Goal: Task Accomplishment & Management: Manage account settings

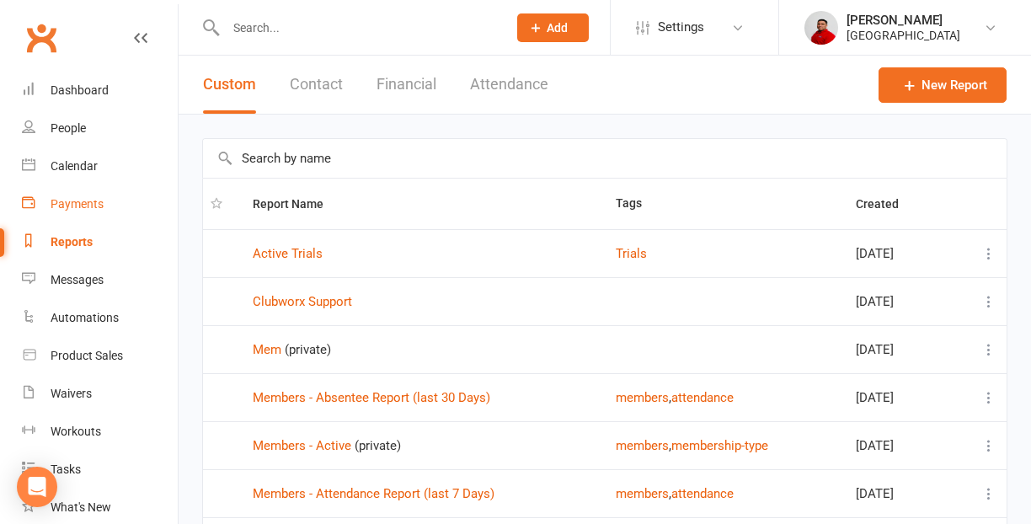
click at [83, 199] on div "Payments" at bounding box center [77, 203] width 53 height 13
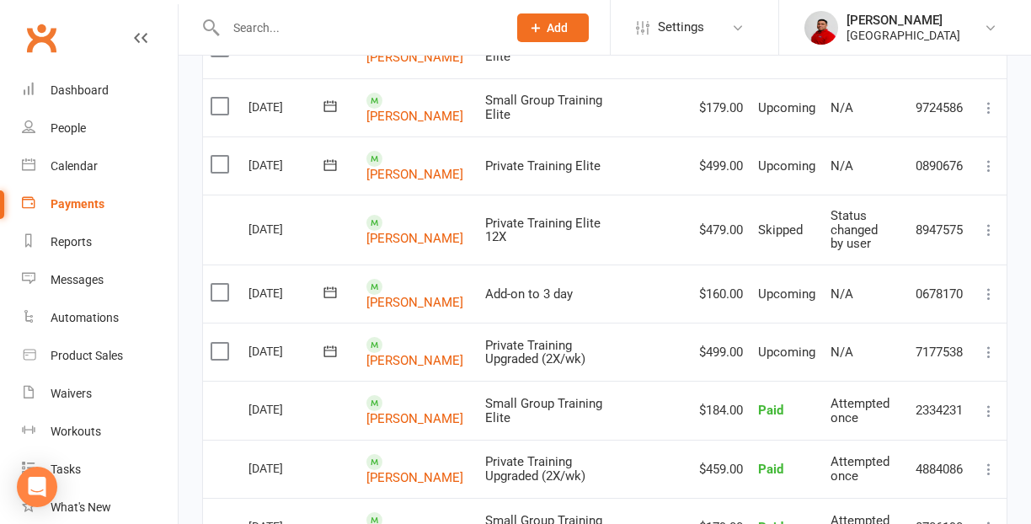
scroll to position [1020, 0]
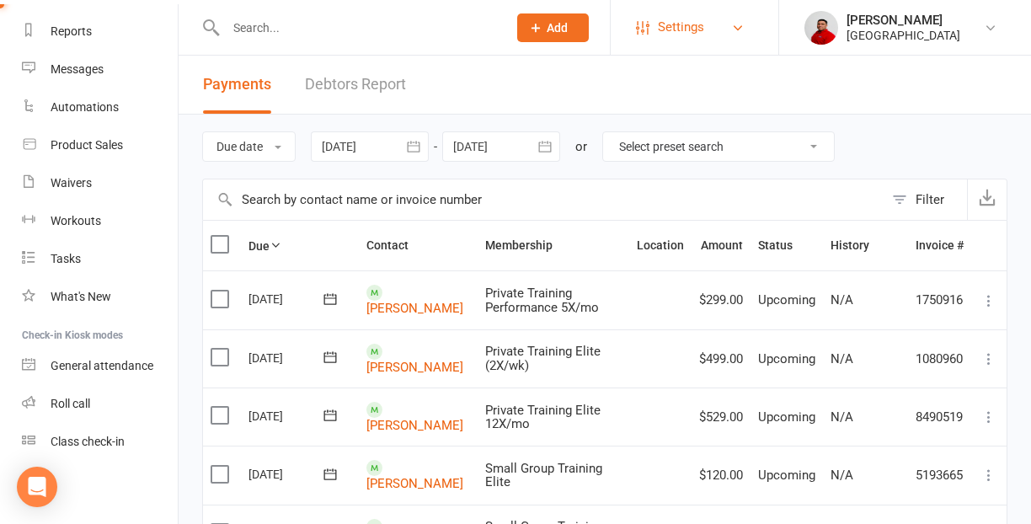
click at [688, 40] on span "Settings" at bounding box center [681, 27] width 46 height 38
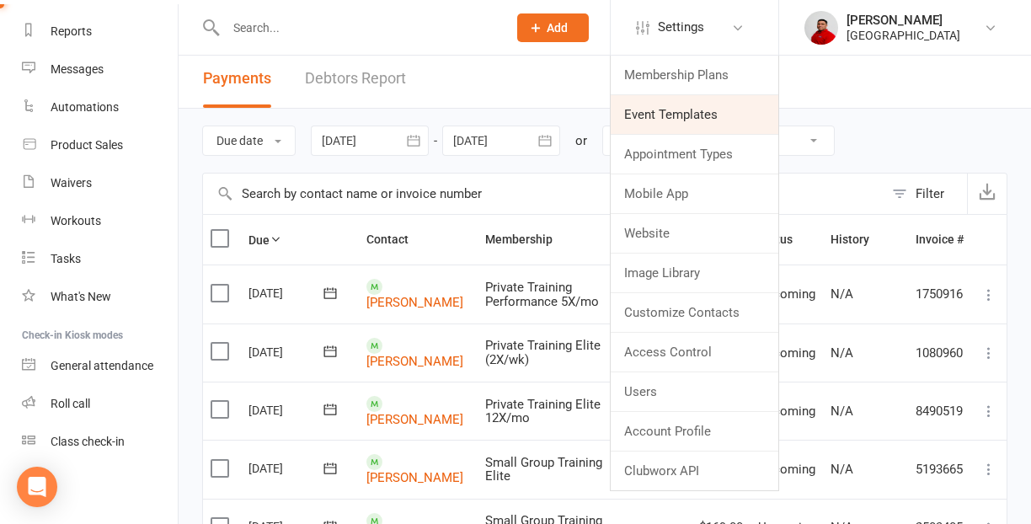
scroll to position [3, 0]
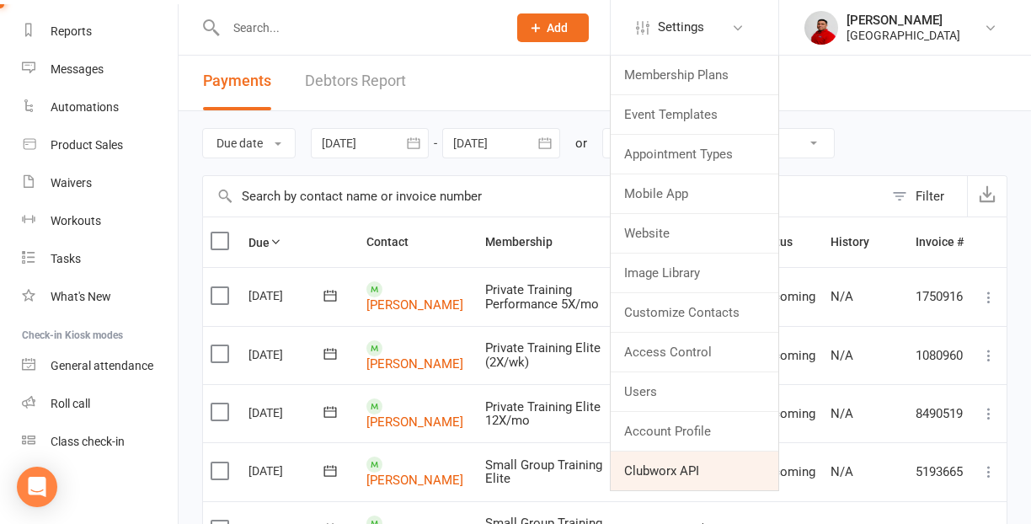
click at [678, 472] on link "Clubworx API" at bounding box center [695, 471] width 168 height 39
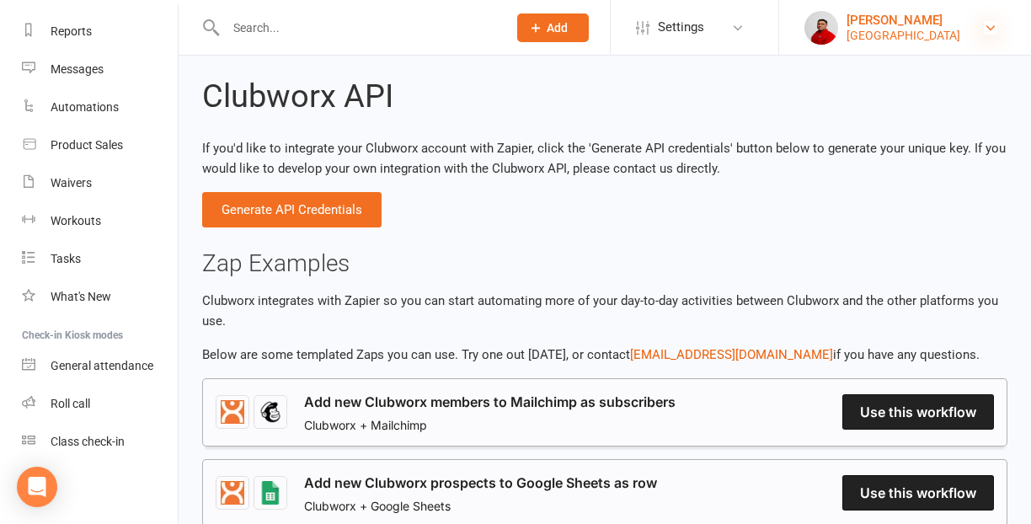
click at [990, 30] on icon at bounding box center [990, 27] width 13 height 13
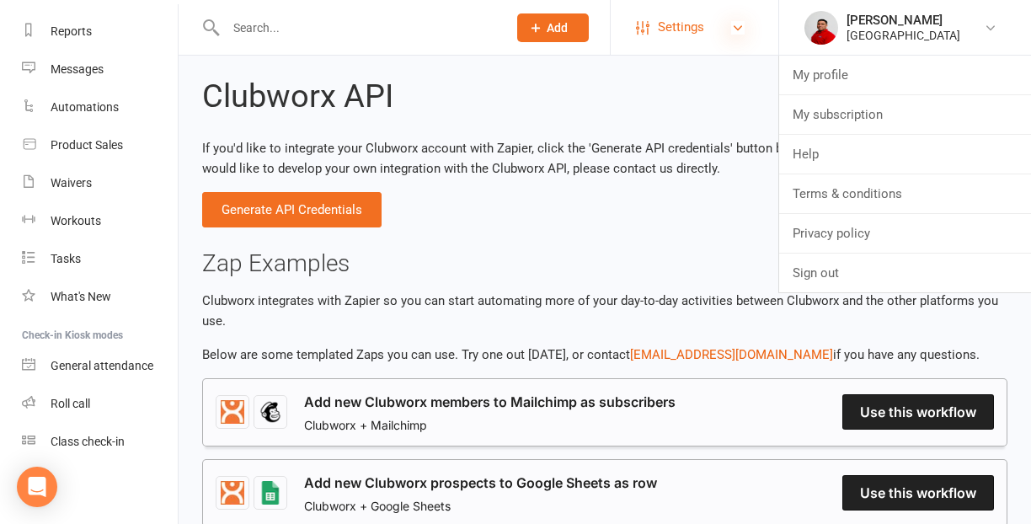
click at [738, 29] on icon at bounding box center [737, 27] width 13 height 13
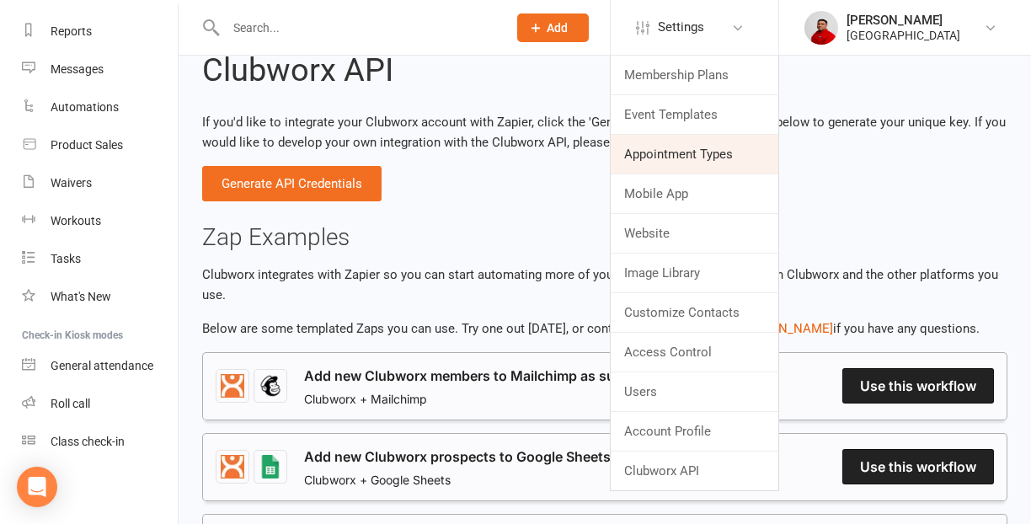
scroll to position [34, 0]
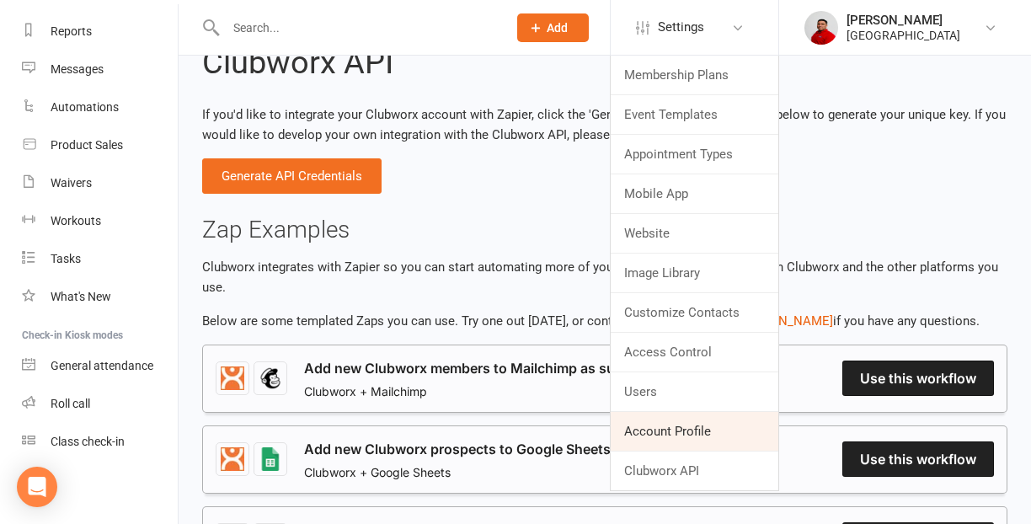
click at [684, 443] on link "Account Profile" at bounding box center [695, 431] width 168 height 39
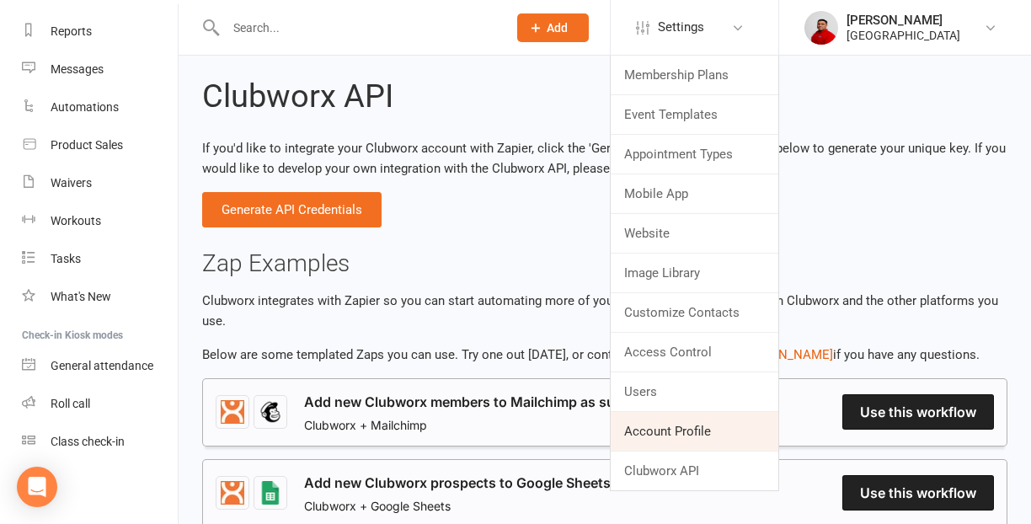
scroll to position [211, 0]
select select "[EMAIL_ADDRESS][DOMAIN_NAME]"
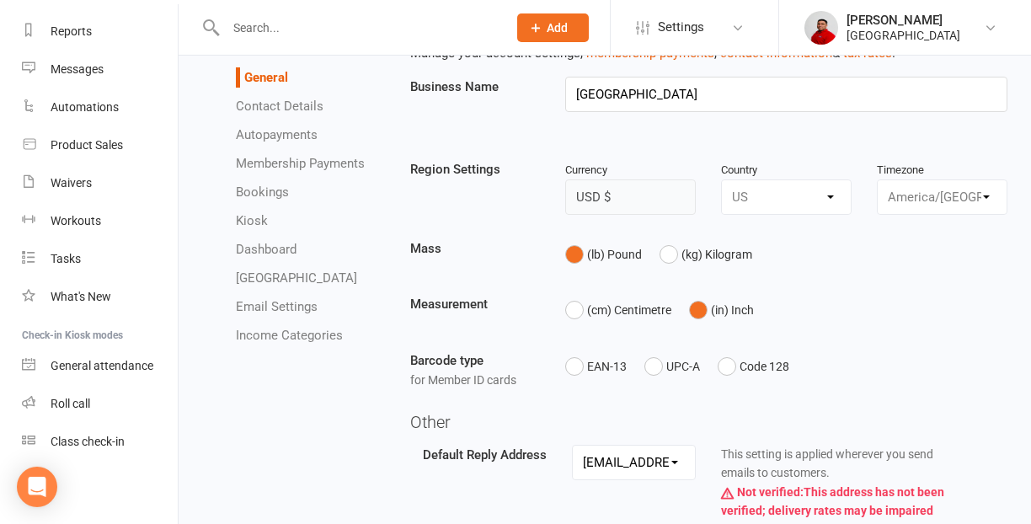
scroll to position [220, 0]
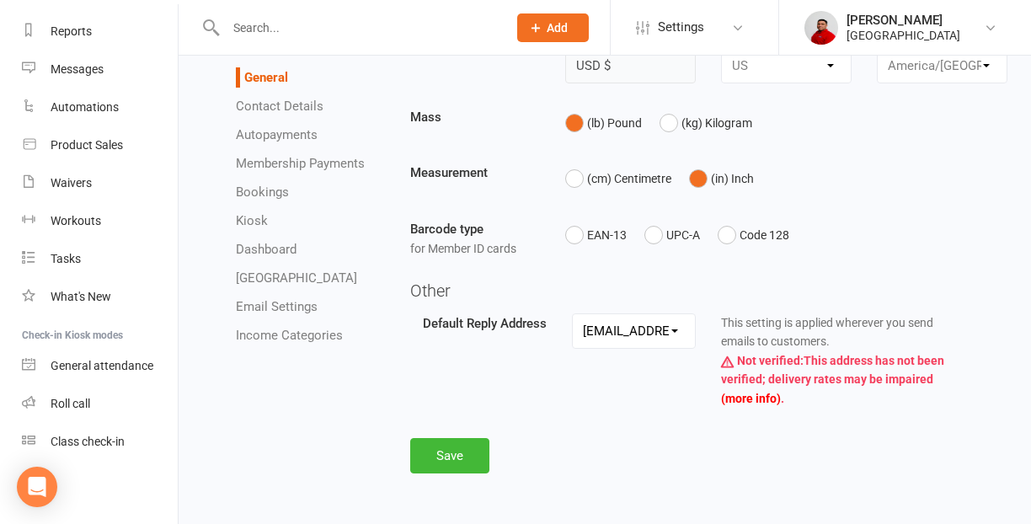
click at [282, 167] on link "Membership Payments" at bounding box center [300, 163] width 129 height 15
select select "expire_class_packs_on_booking_creation"
select select "allow_make_up_classes_for_expired_memberships_up_to_90d"
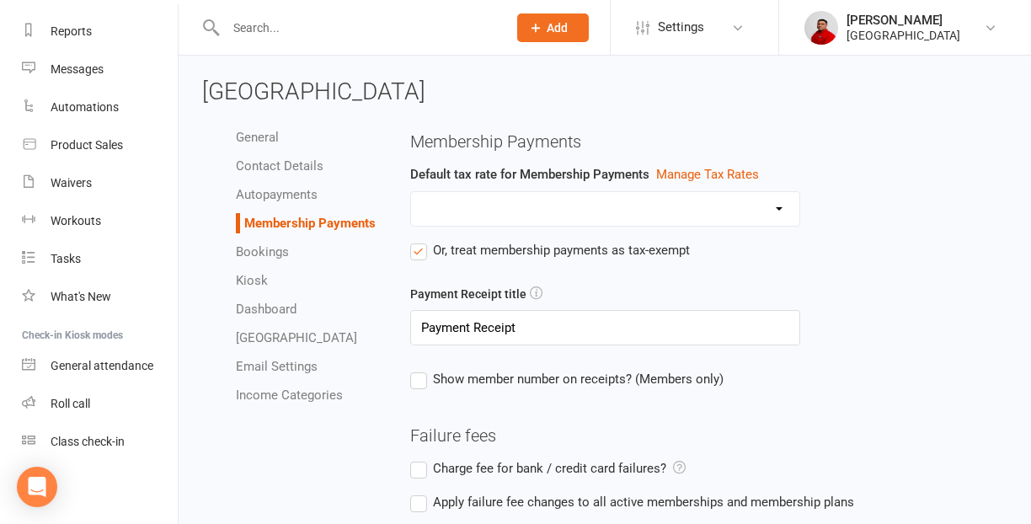
click at [282, 196] on link "Autopayments" at bounding box center [277, 194] width 82 height 15
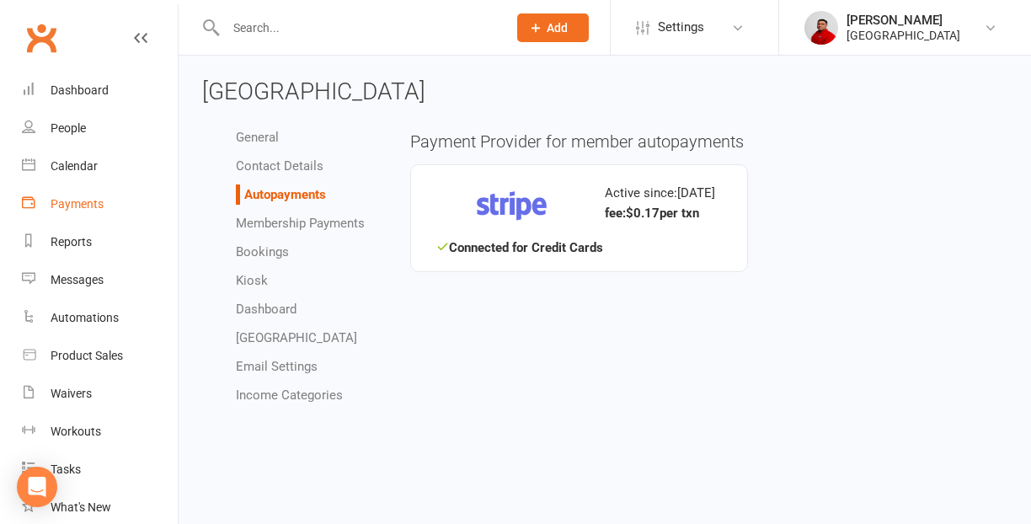
click at [79, 205] on div "Payments" at bounding box center [77, 203] width 53 height 13
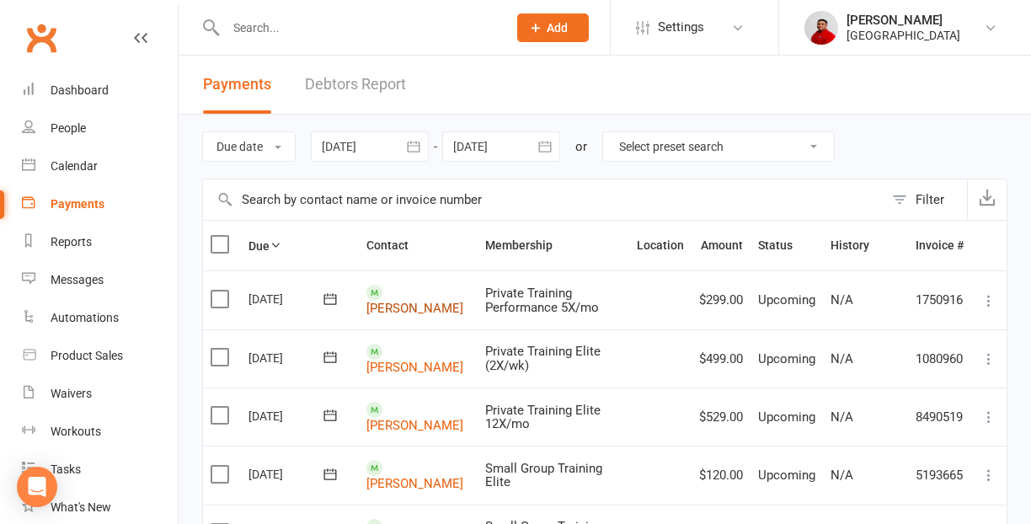
click at [390, 301] on link "[PERSON_NAME]" at bounding box center [414, 308] width 97 height 15
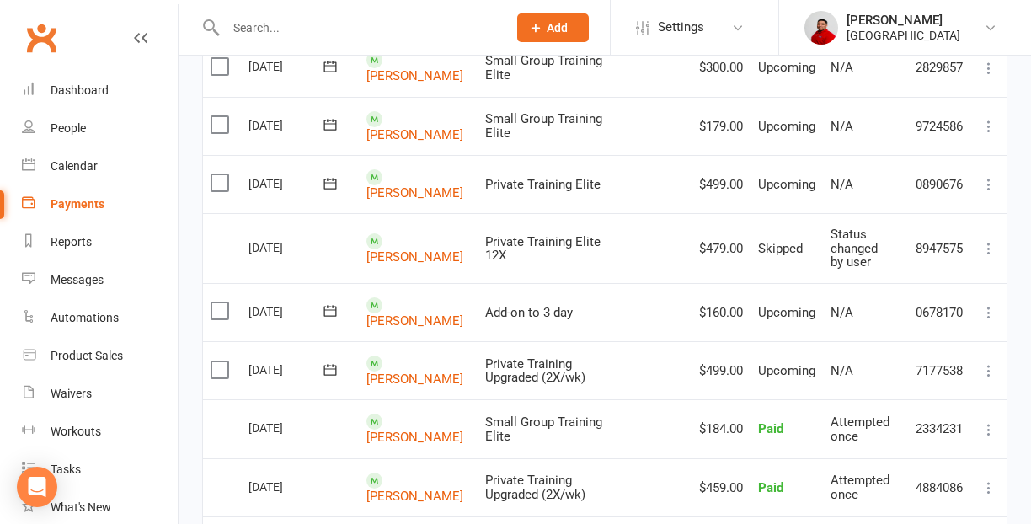
scroll to position [998, 0]
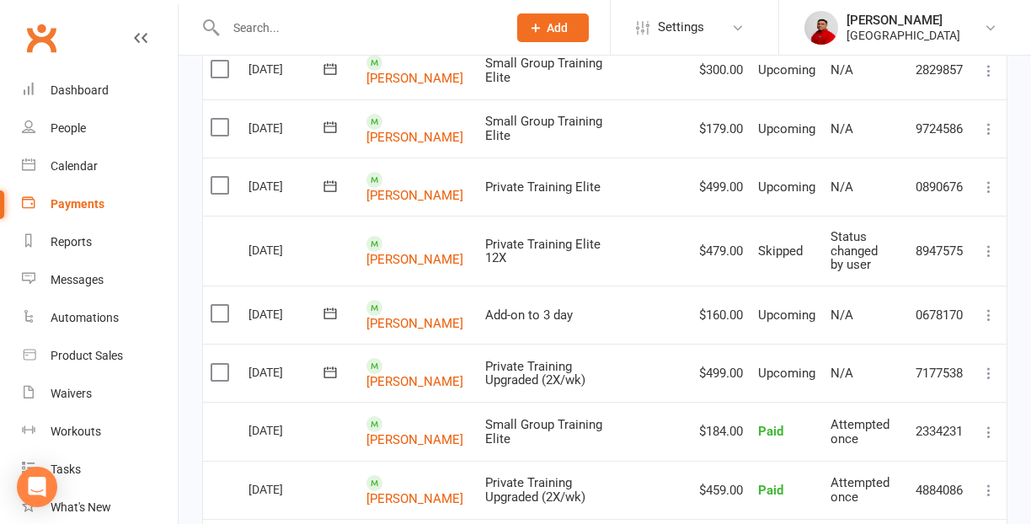
click at [404, 130] on td "[PERSON_NAME]" at bounding box center [418, 128] width 119 height 58
click at [401, 130] on link "[PERSON_NAME]" at bounding box center [414, 137] width 97 height 15
